Goal: Task Accomplishment & Management: Complete application form

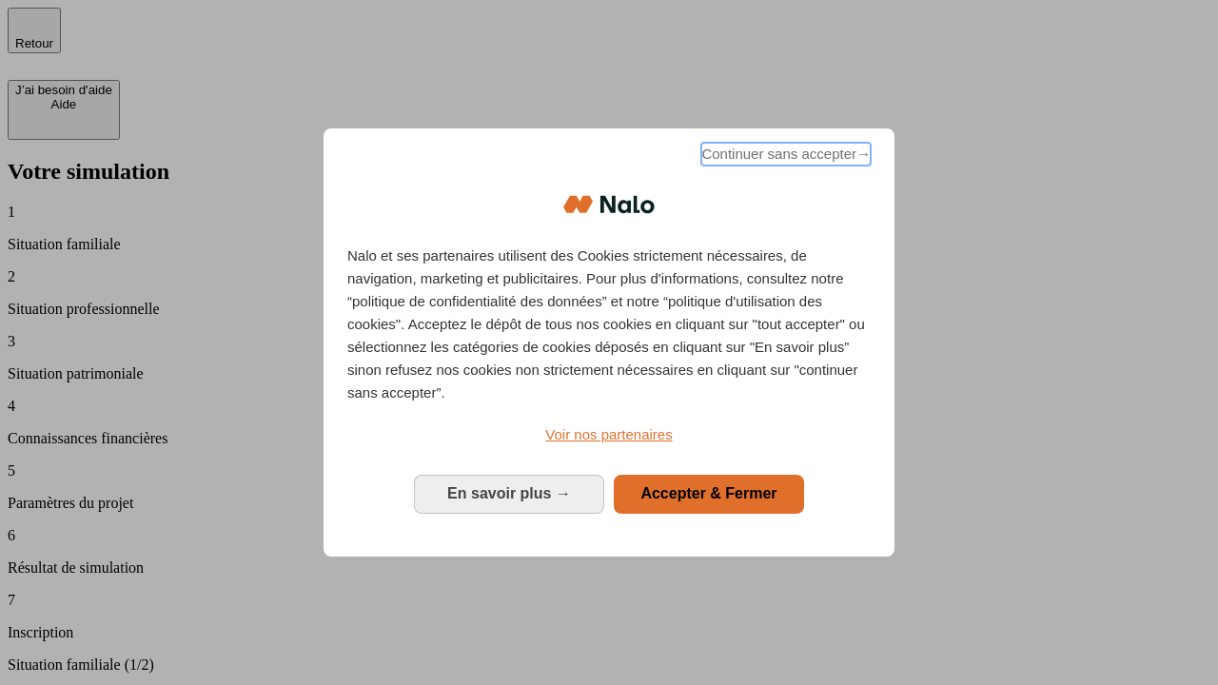
click at [784, 157] on span "Continuer sans accepter →" at bounding box center [785, 154] width 169 height 23
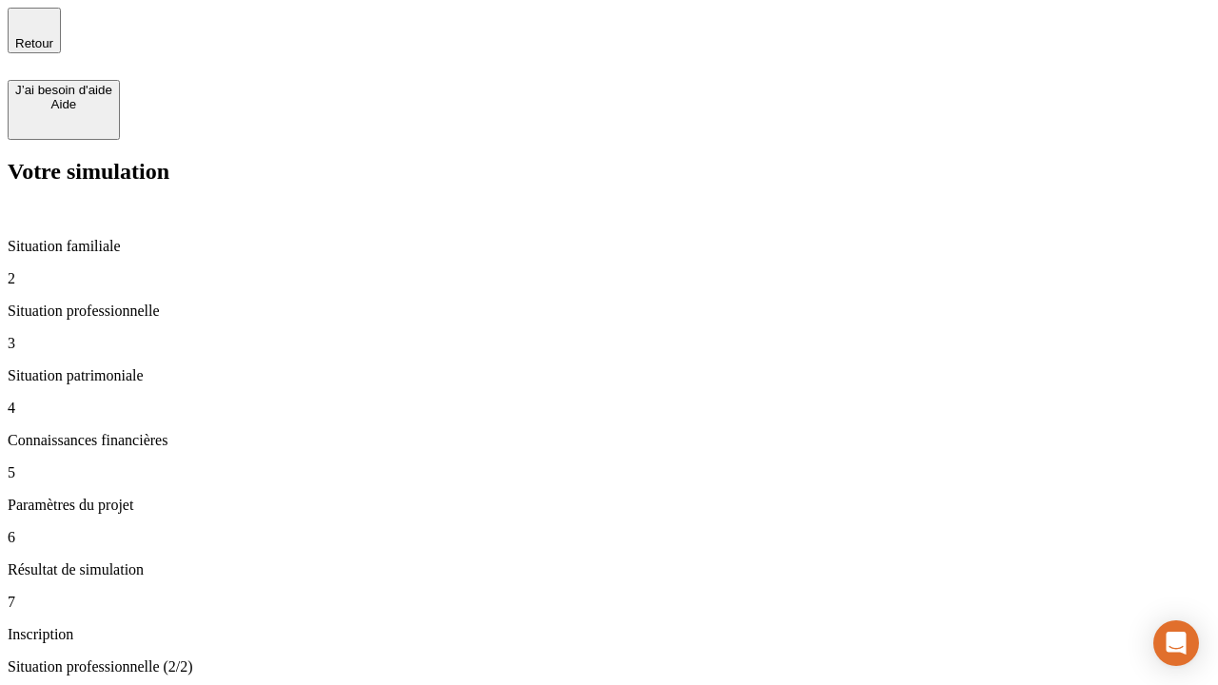
type input "30 000"
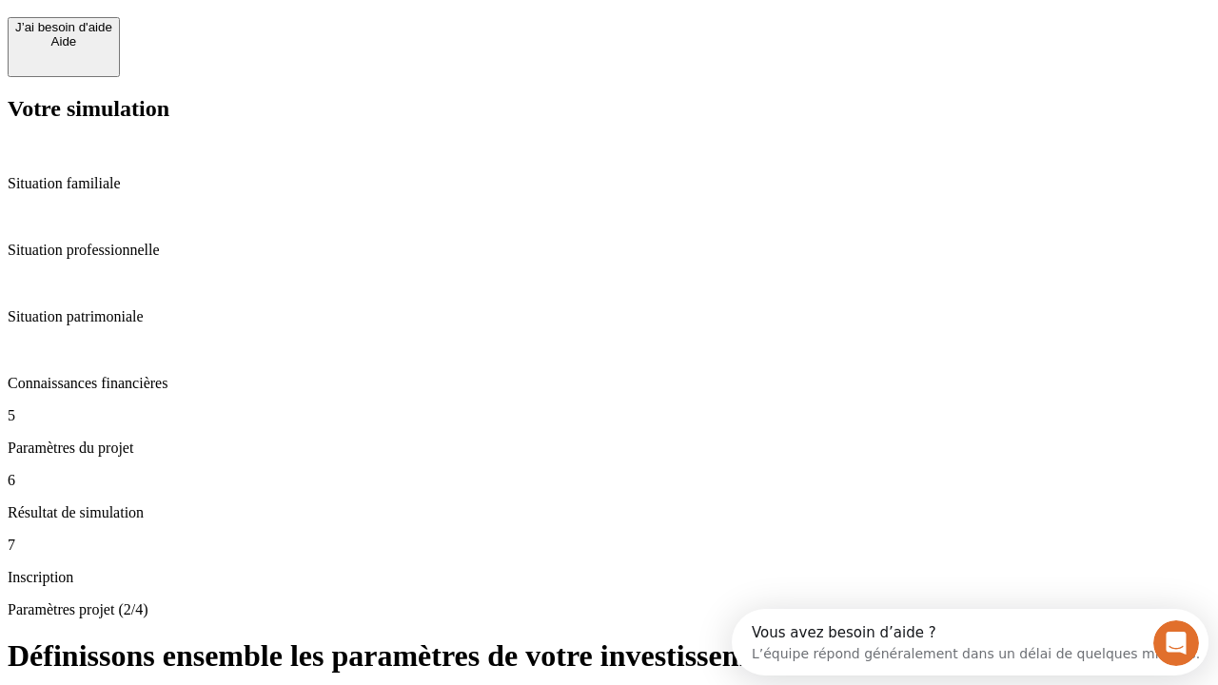
scroll to position [36, 0]
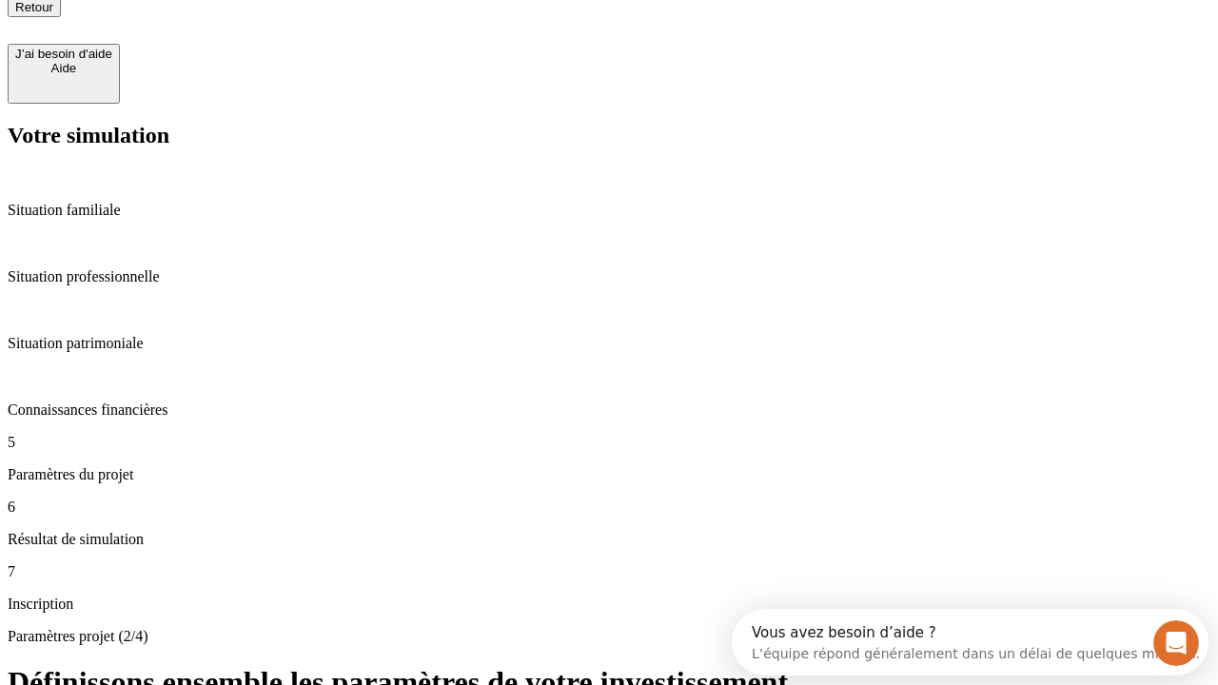
type input "25"
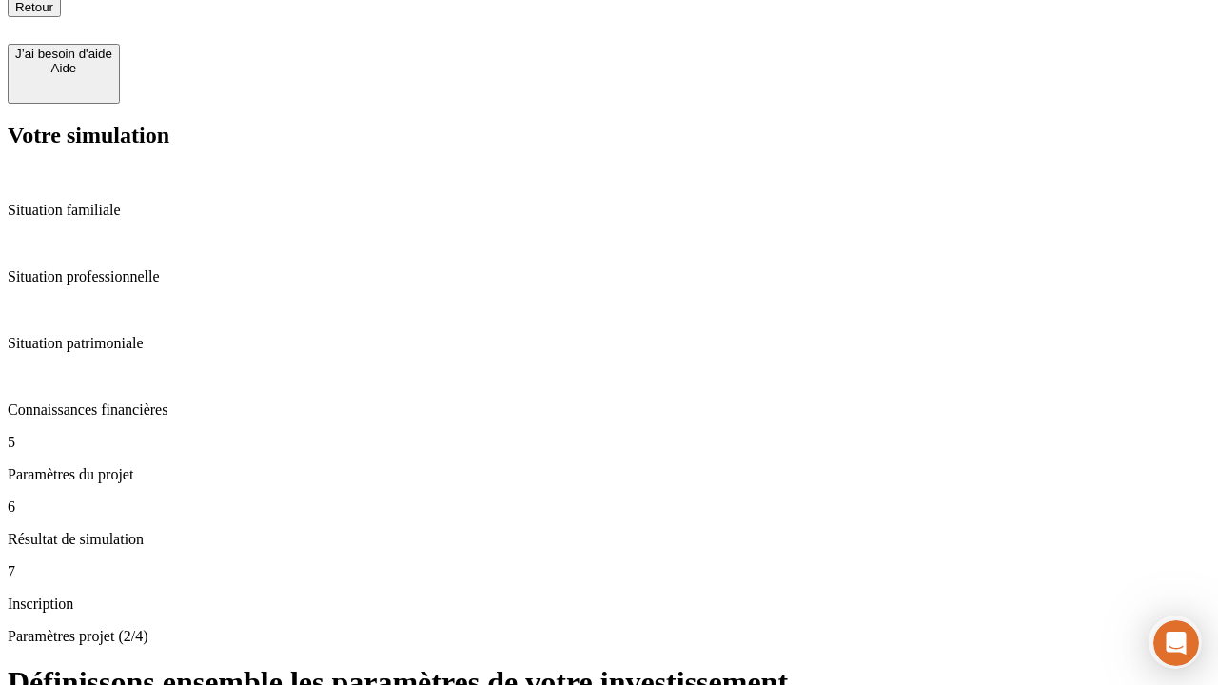
type input "1 000"
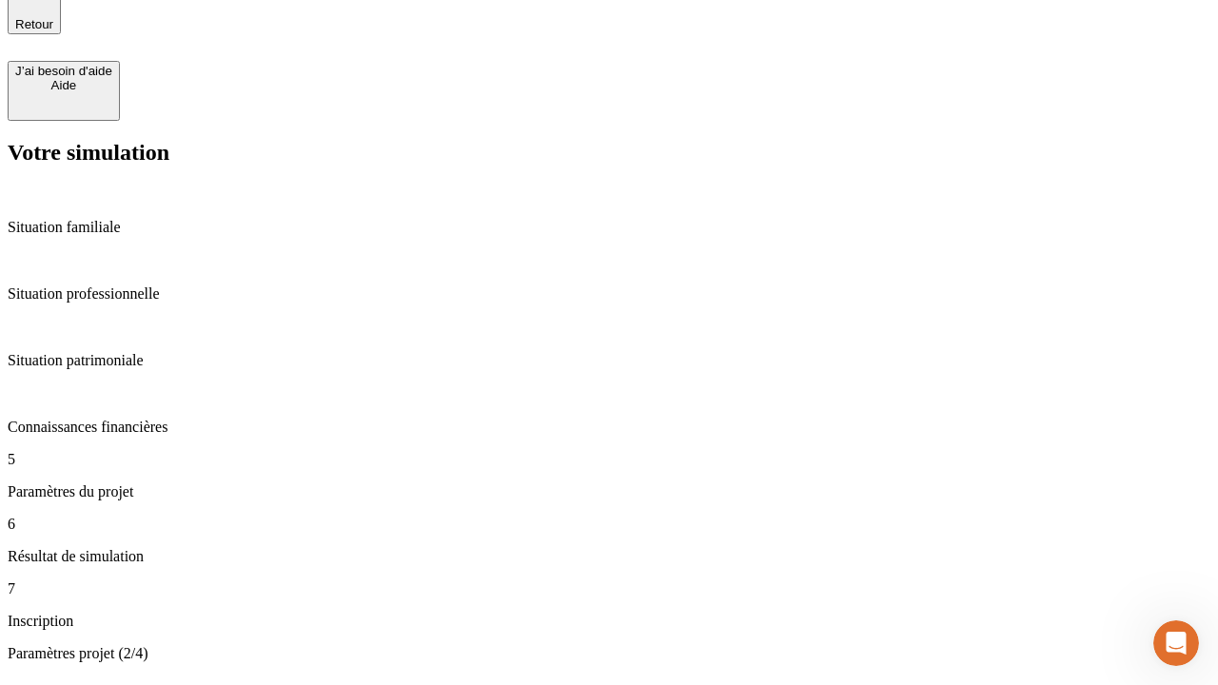
type input "640"
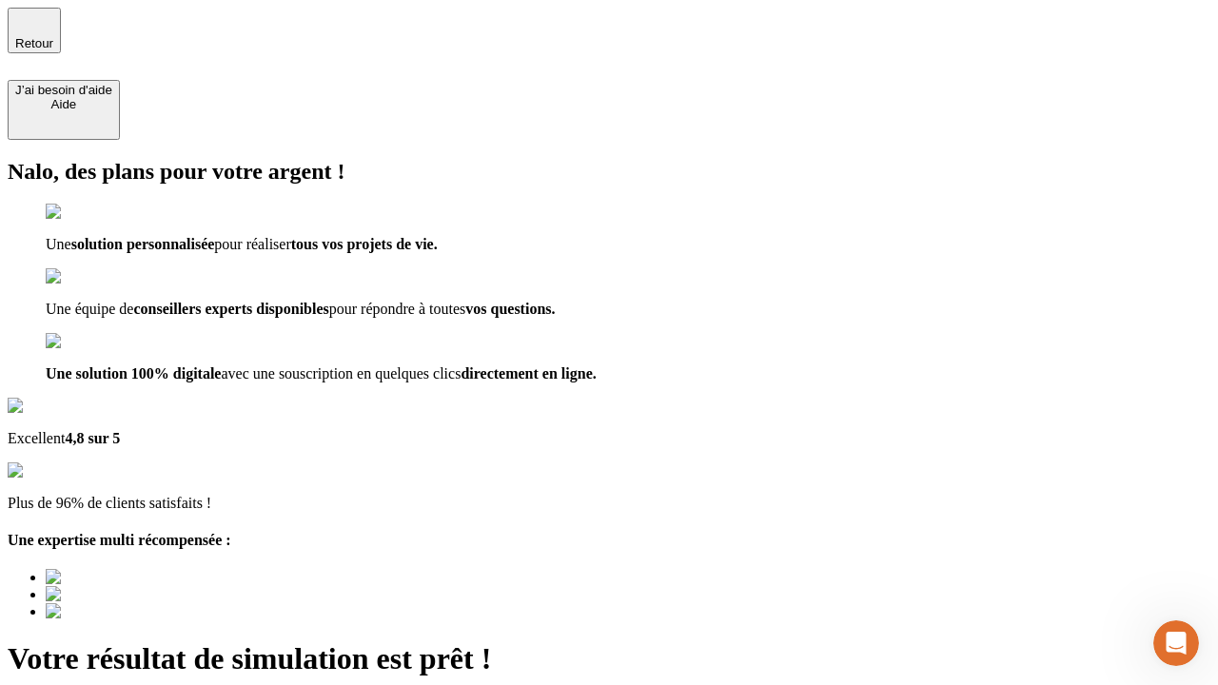
type input "[EMAIL_ADDRESS][PERSON_NAME][DOMAIN_NAME]"
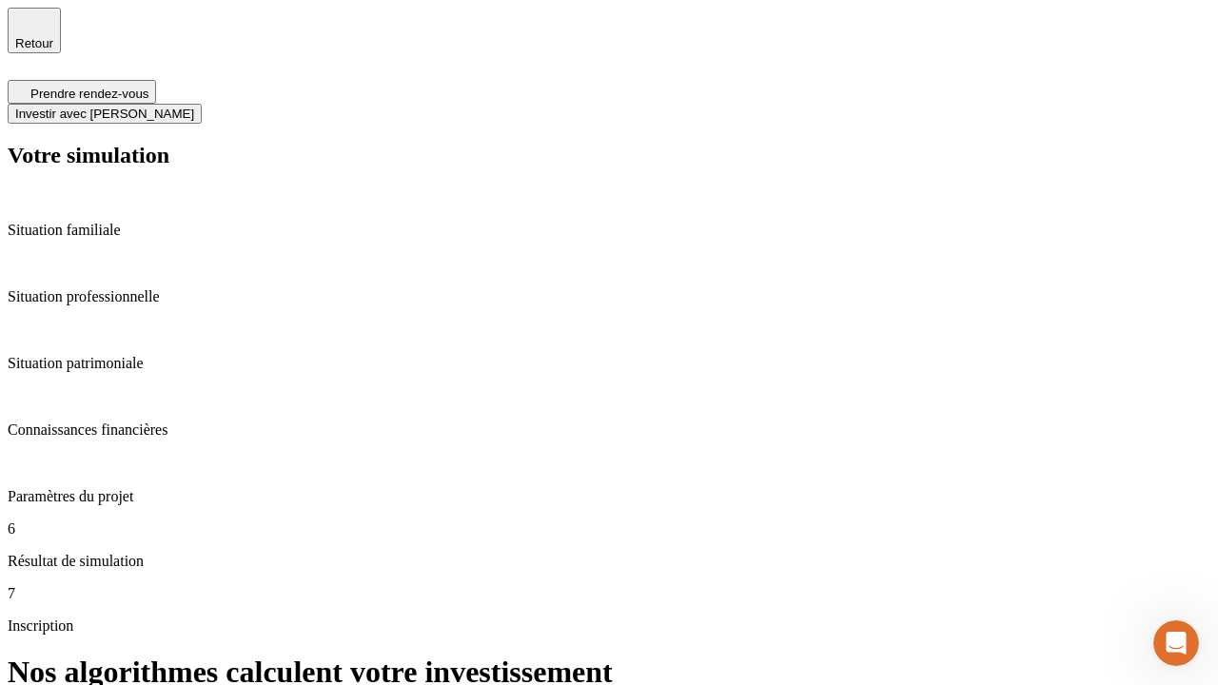
scroll to position [8, 0]
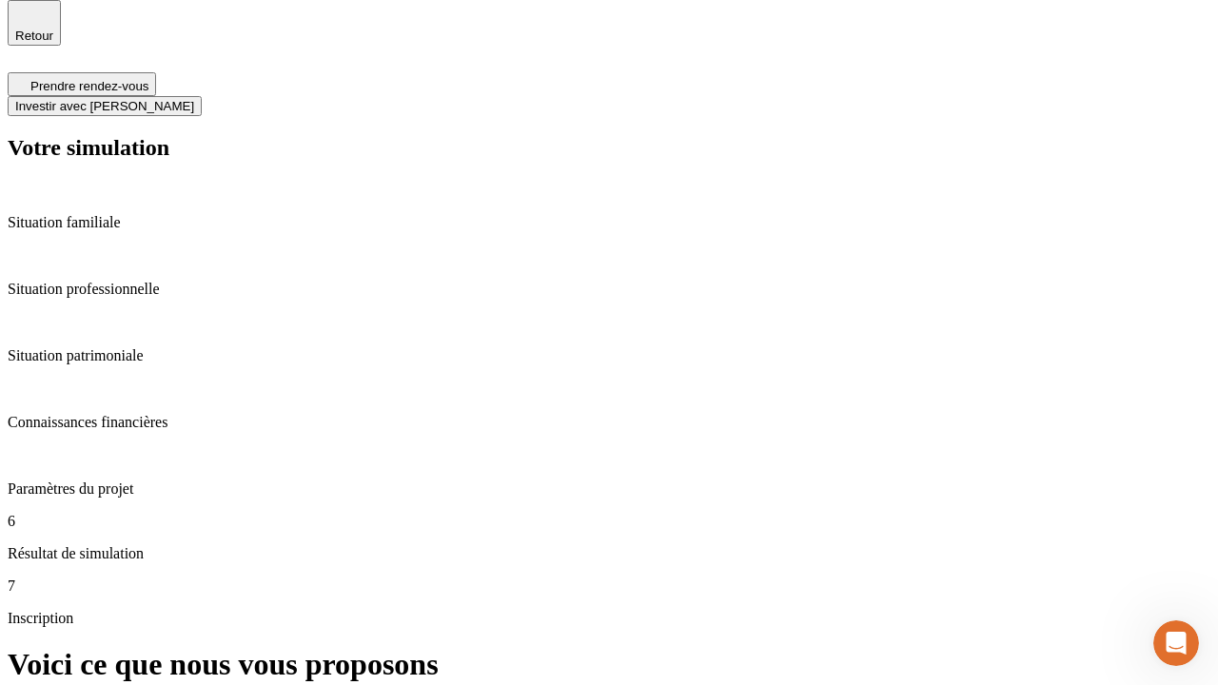
click at [194, 99] on span "Investir avec [PERSON_NAME]" at bounding box center [104, 106] width 179 height 14
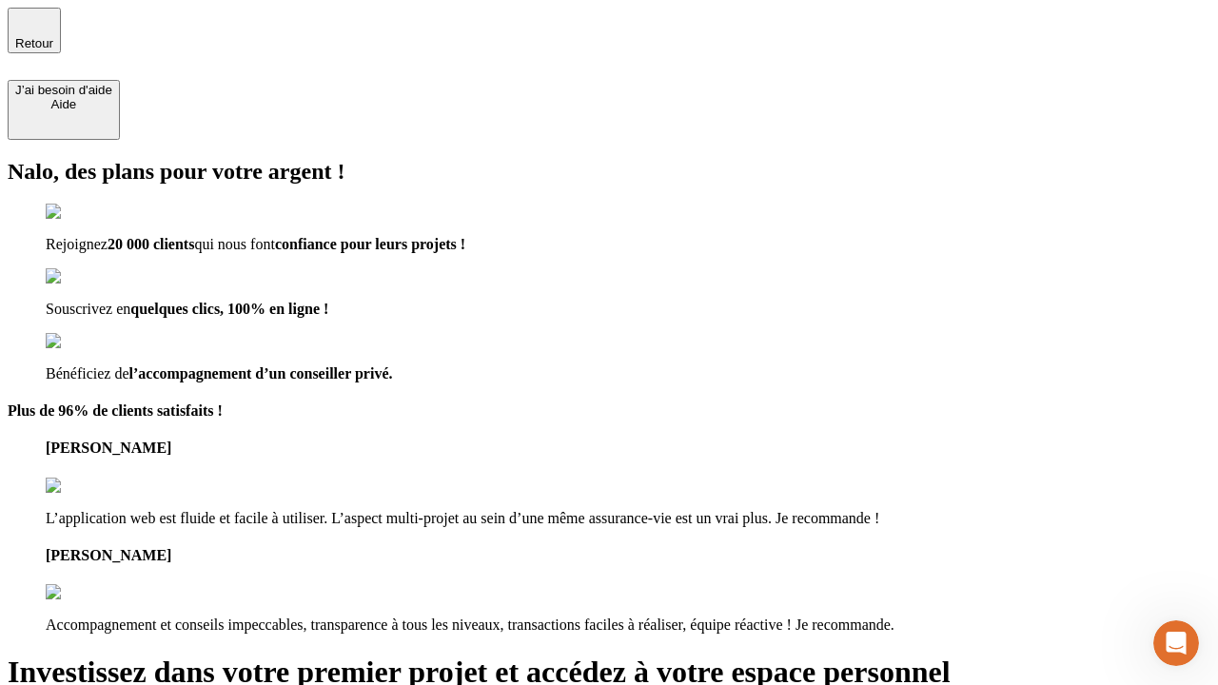
type input "[PERSON_NAME][EMAIL_ADDRESS][DOMAIN_NAME]"
